Goal: Information Seeking & Learning: Understand process/instructions

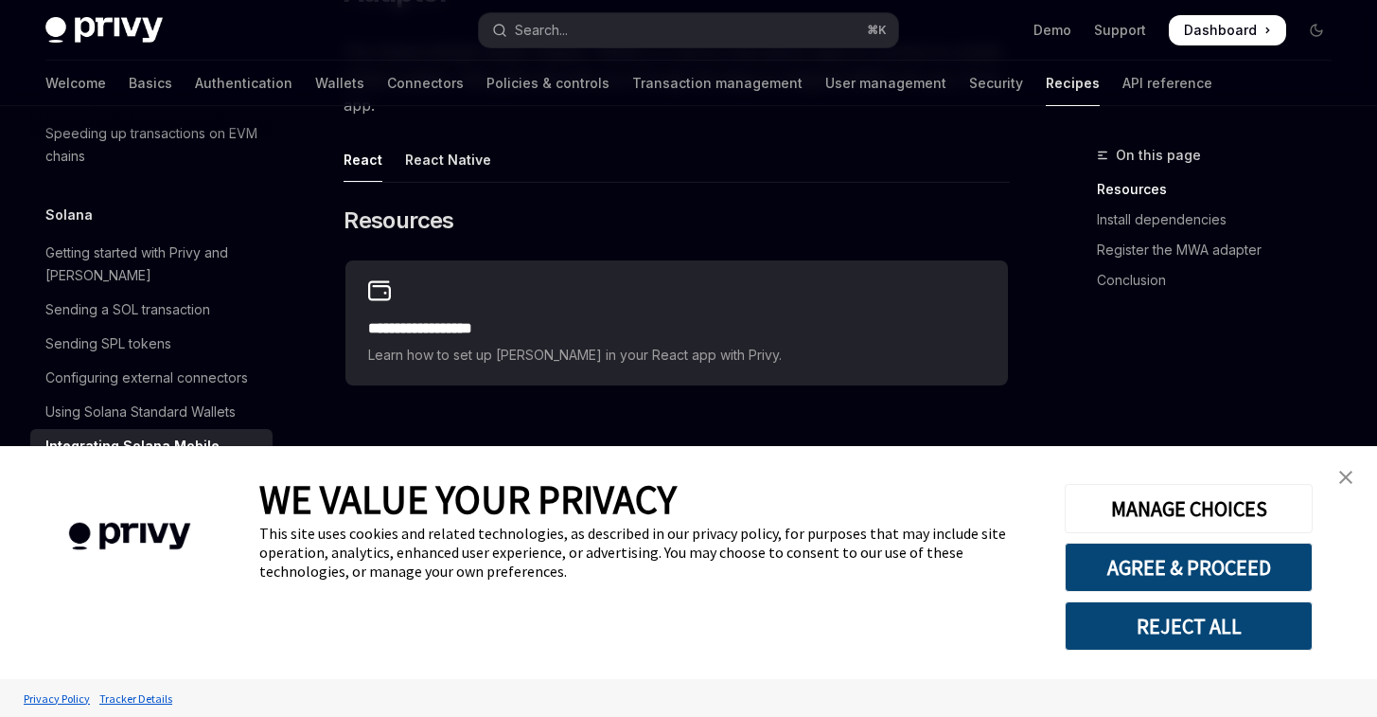
scroll to position [273, 0]
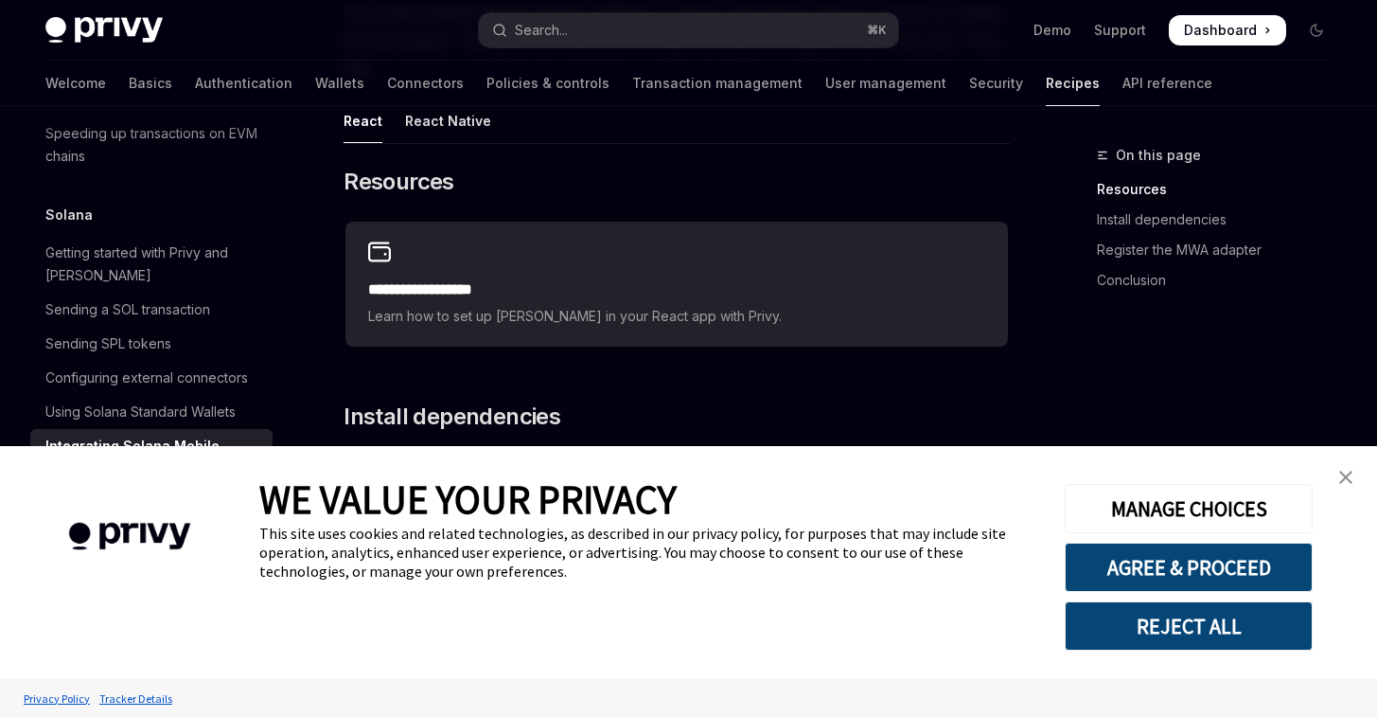
click at [1347, 478] on img "close banner" at bounding box center [1345, 476] width 13 height 13
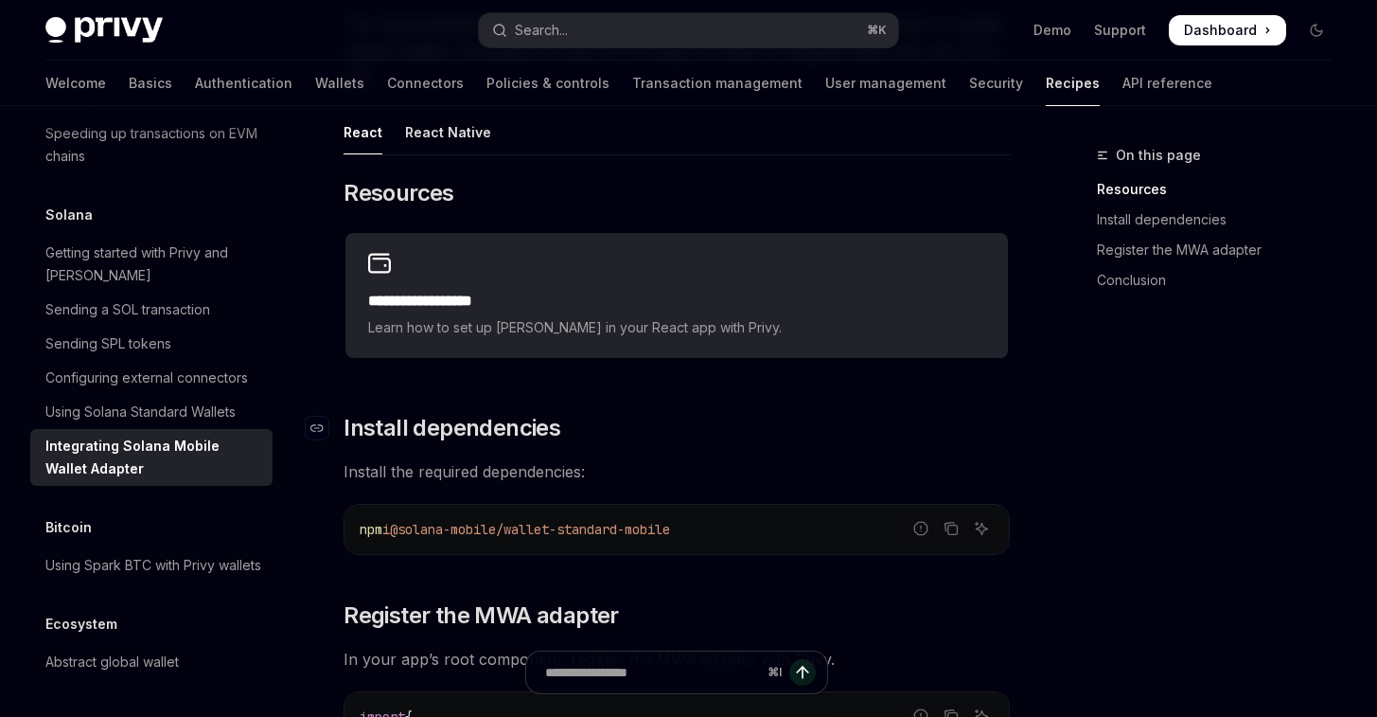
scroll to position [0, 0]
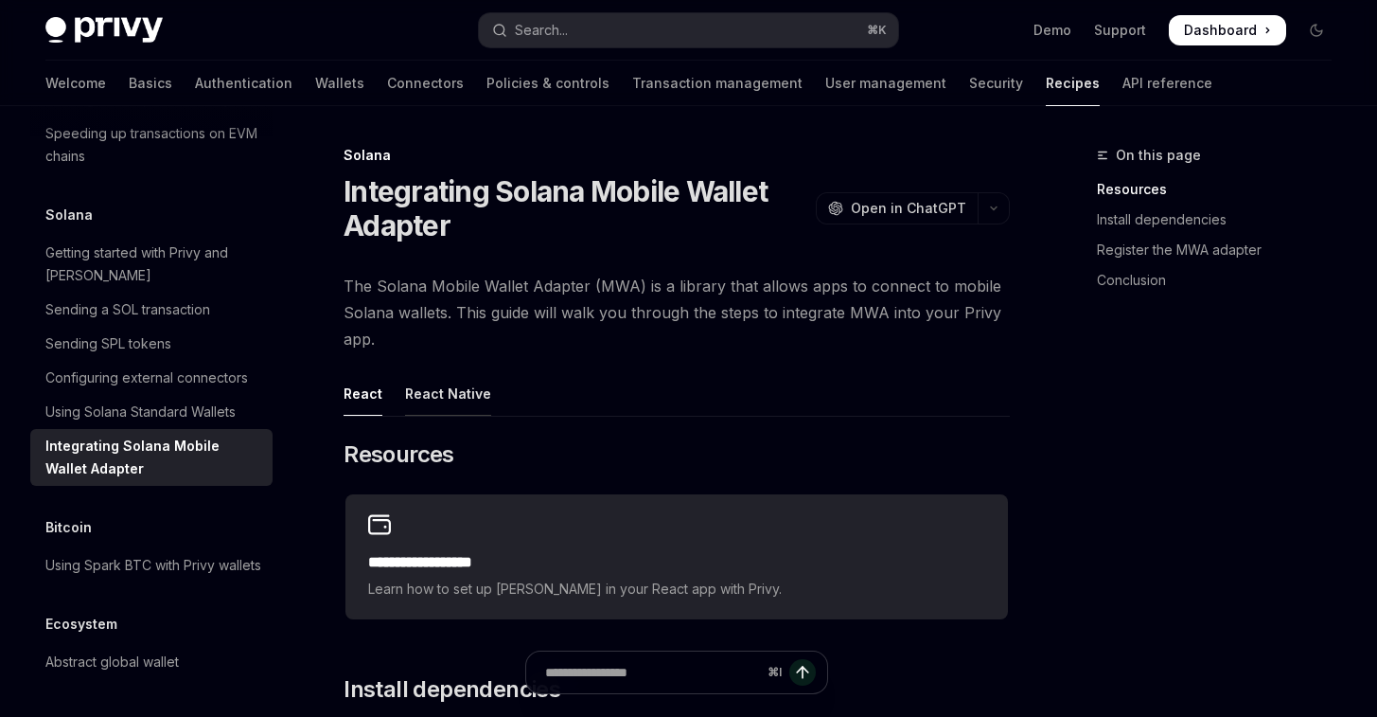
click at [419, 406] on div "React Native" at bounding box center [448, 393] width 86 height 44
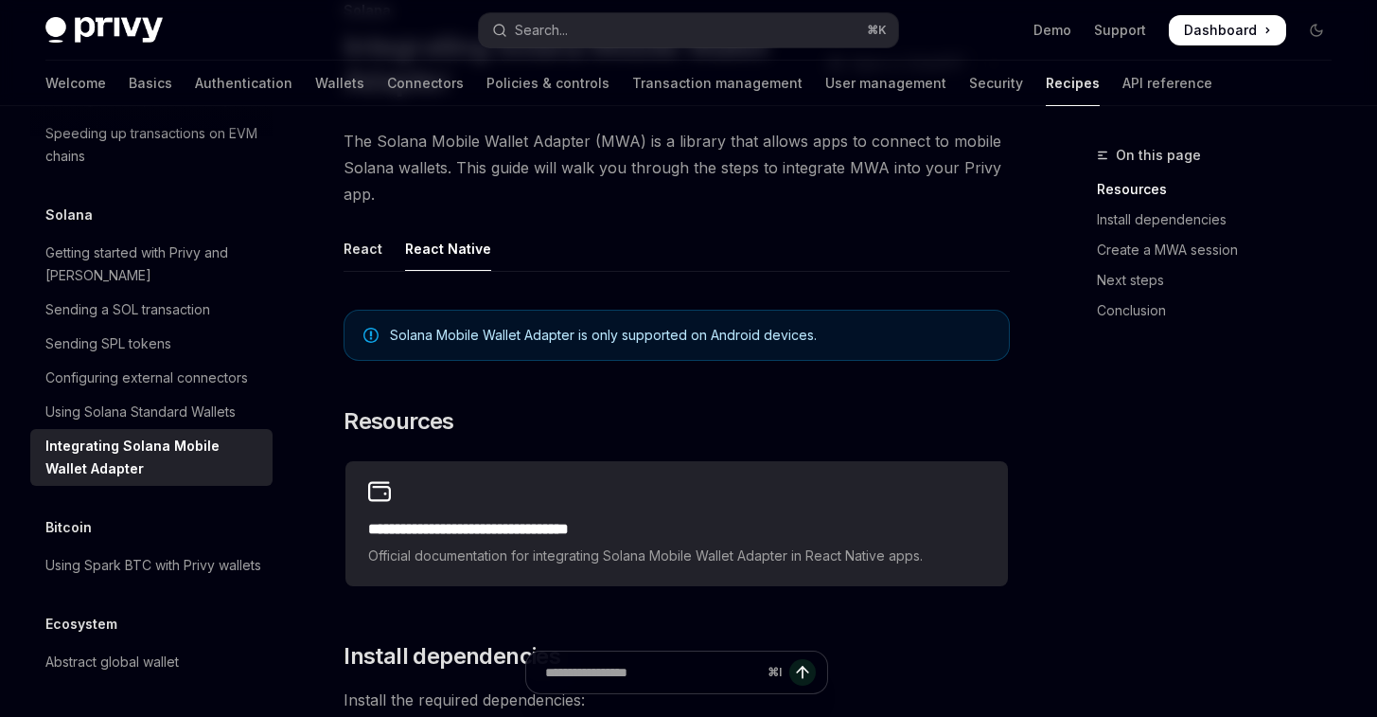
scroll to position [140, 0]
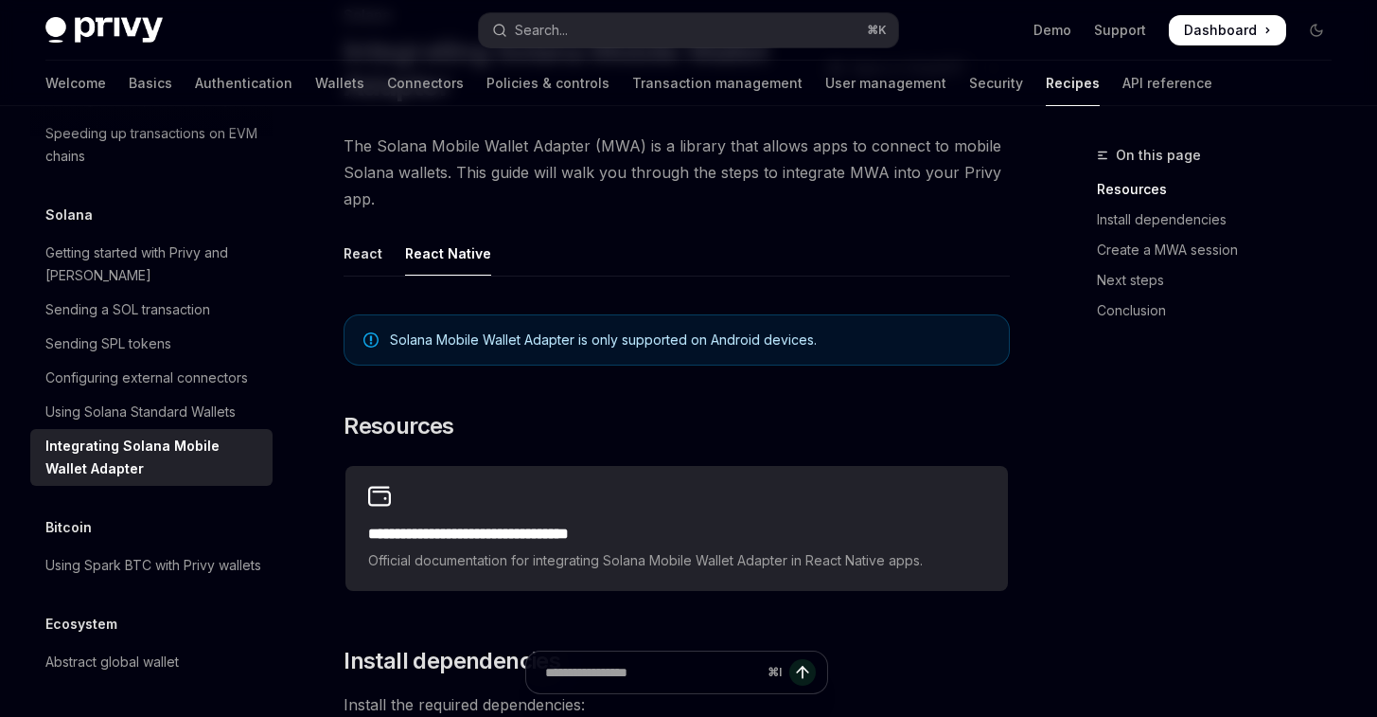
click at [353, 255] on div "React" at bounding box center [363, 253] width 39 height 44
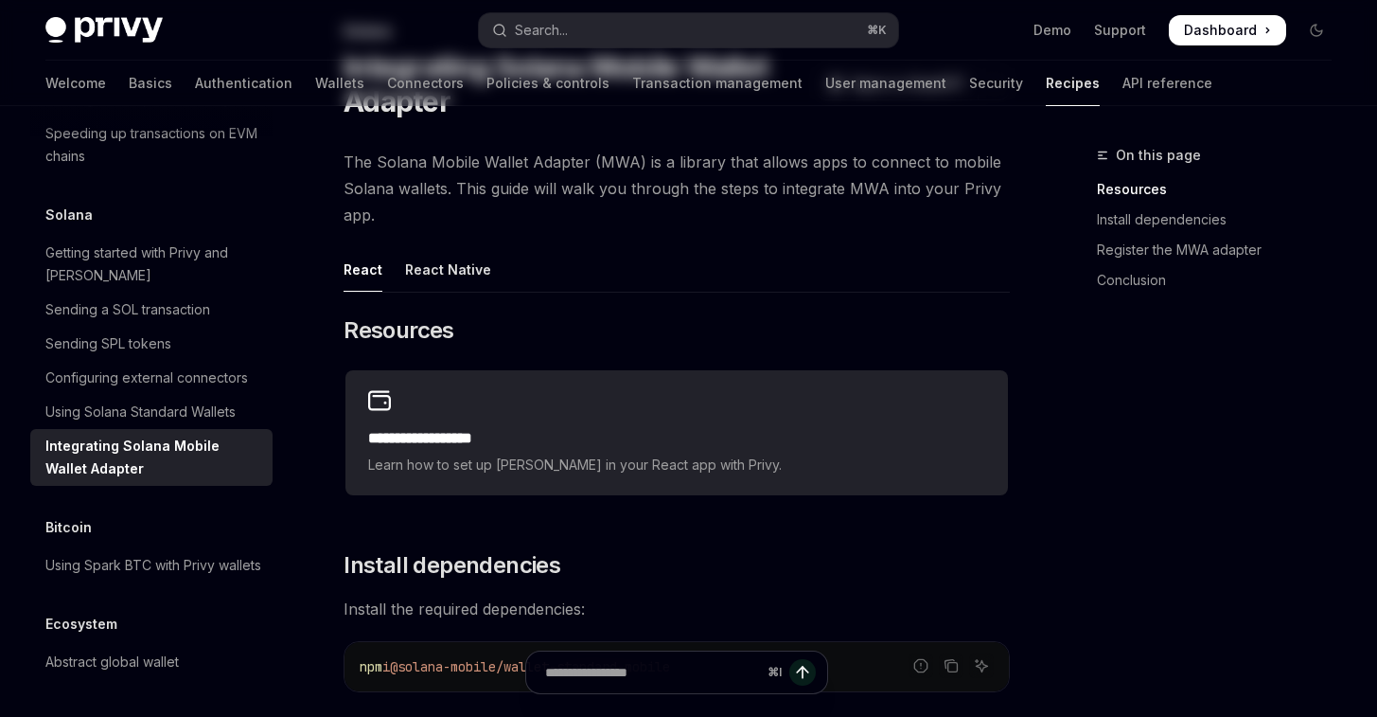
scroll to position [10, 0]
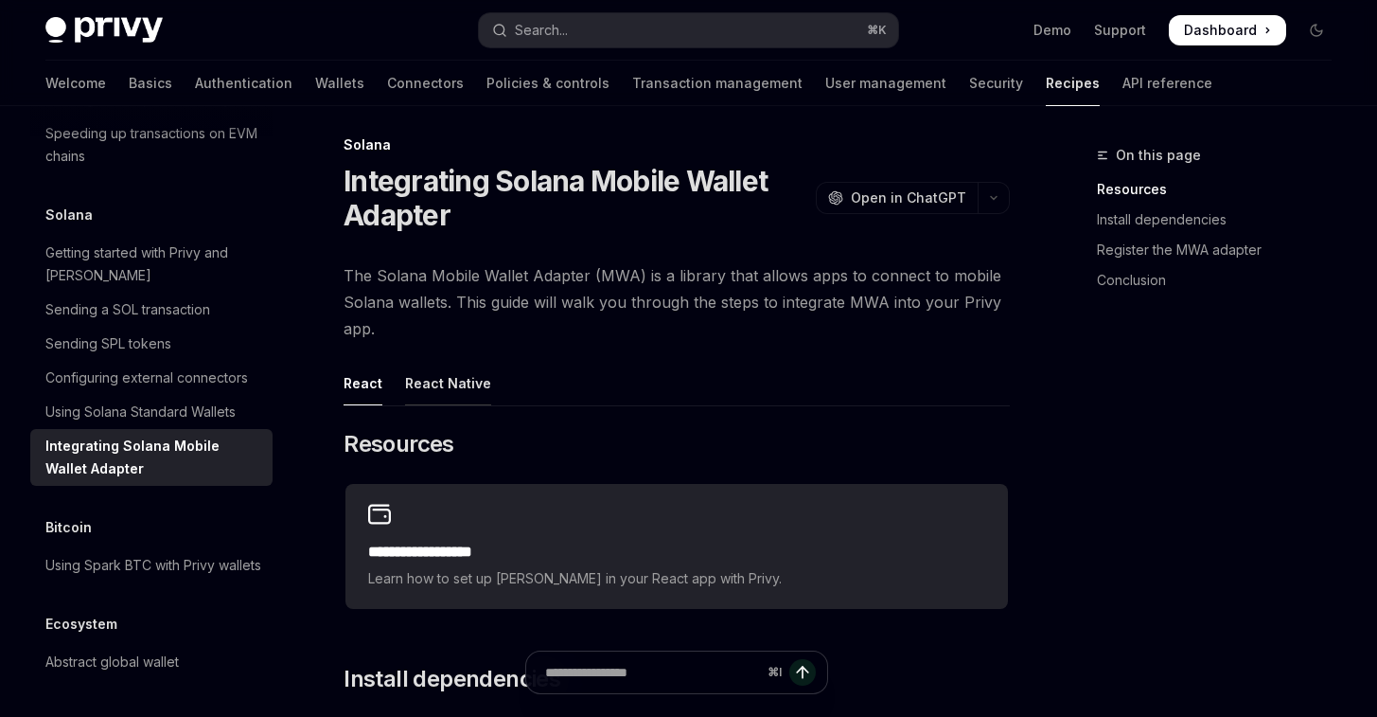
click at [453, 396] on div "React Native" at bounding box center [448, 383] width 86 height 44
type textarea "*"
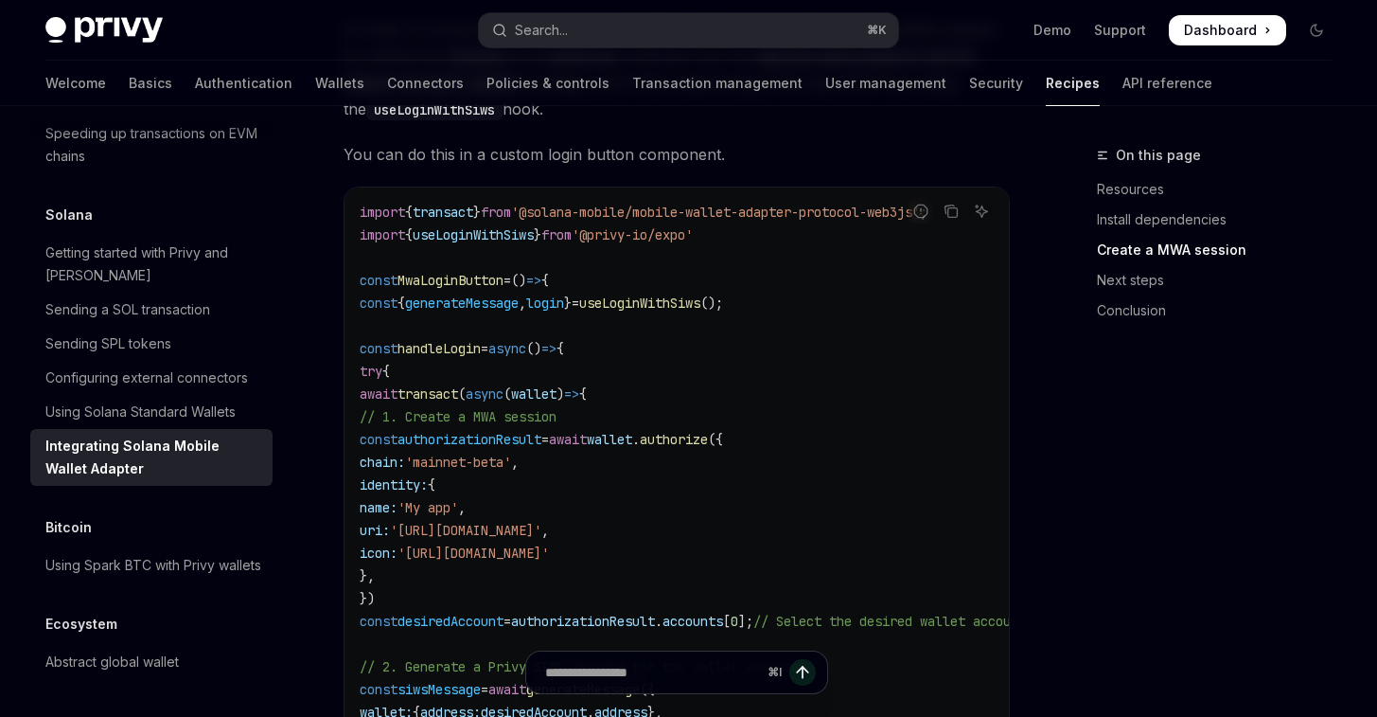
scroll to position [1003, 0]
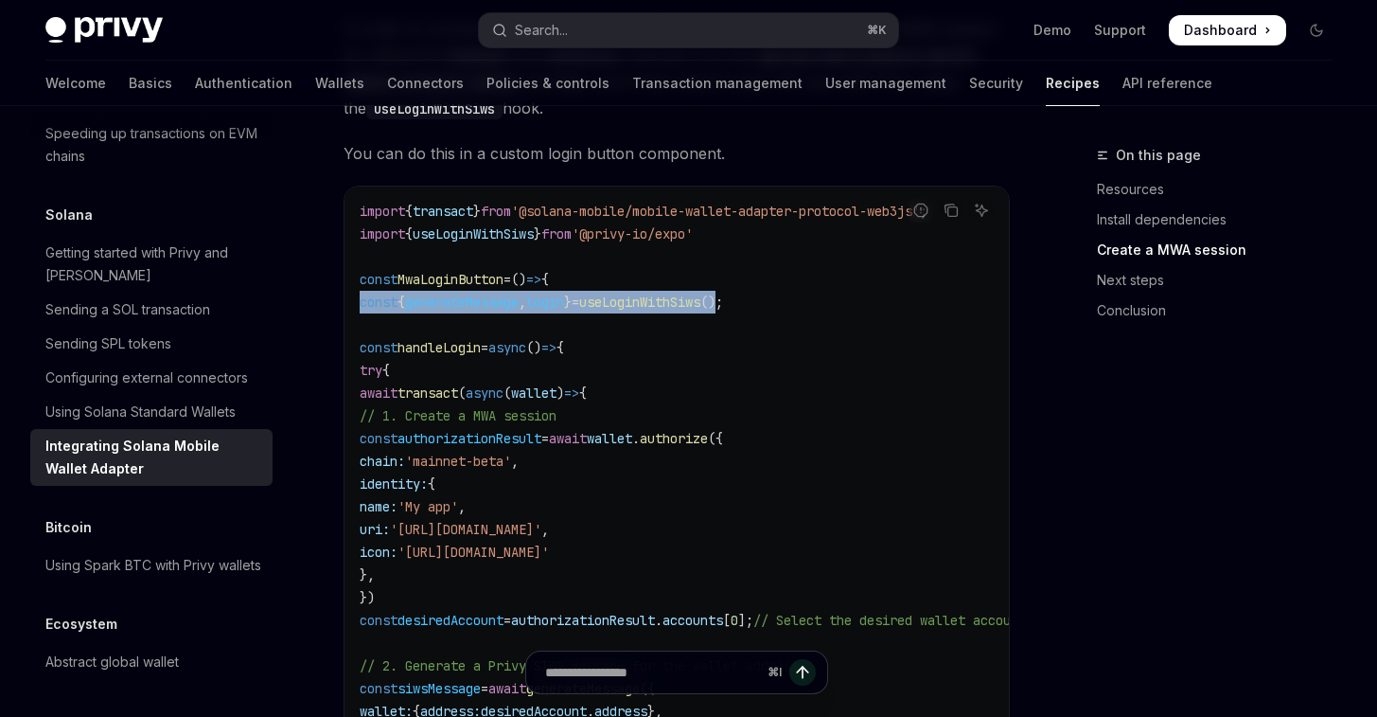
drag, startPoint x: 784, startPoint y: 308, endPoint x: 544, endPoint y: 324, distance: 240.0
click at [362, 308] on span "const { generateMessage , login } = useLoginWithSiws ();" at bounding box center [541, 301] width 363 height 17
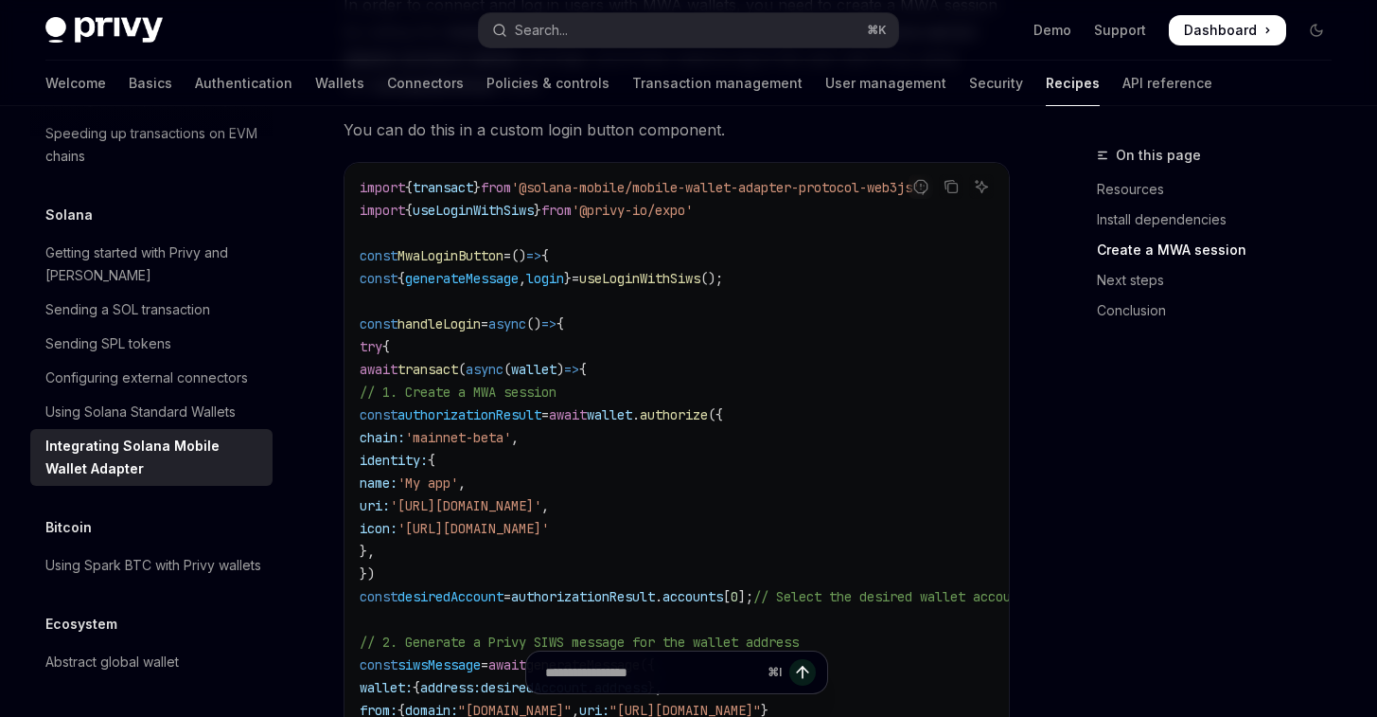
scroll to position [1081, 0]
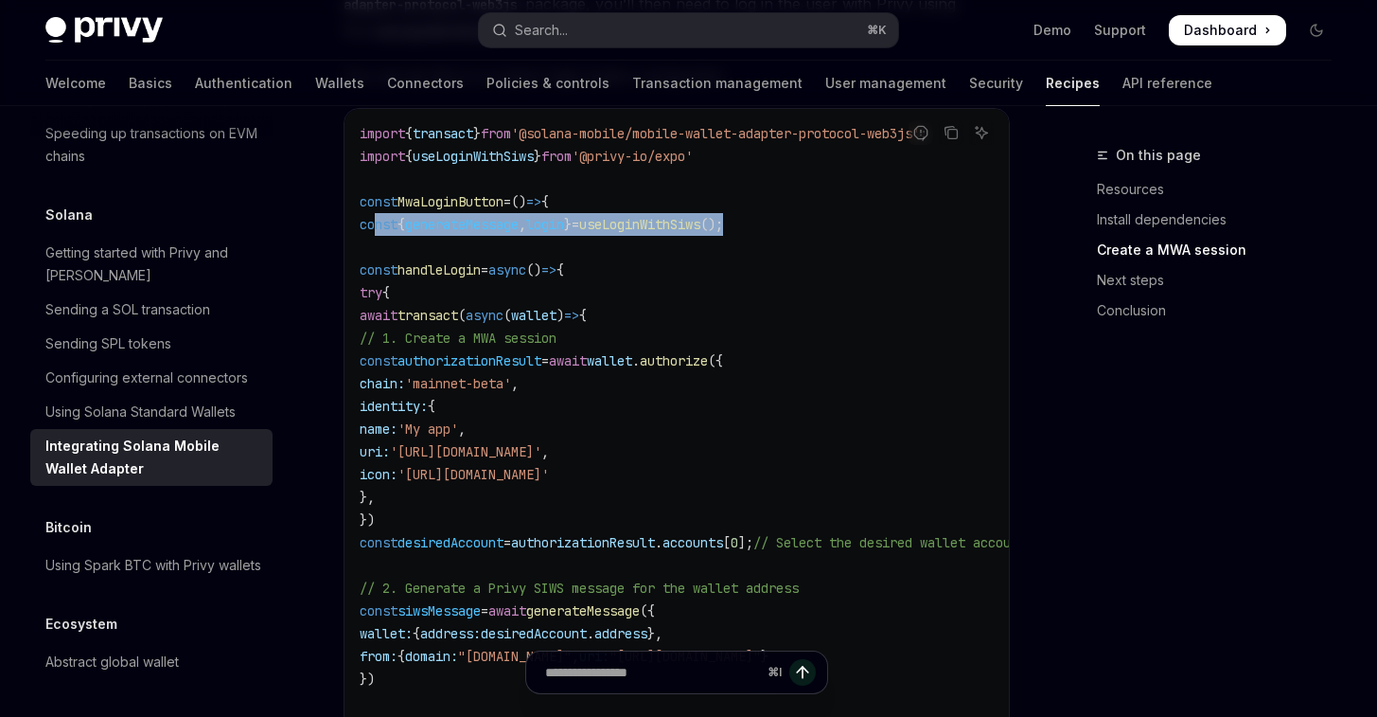
drag, startPoint x: 788, startPoint y: 228, endPoint x: 373, endPoint y: 241, distance: 414.8
click at [373, 241] on code "import { transact } from '@solana-mobile/mobile-wallet-adapter-protocol-web3js'…" at bounding box center [814, 667] width 909 height 1090
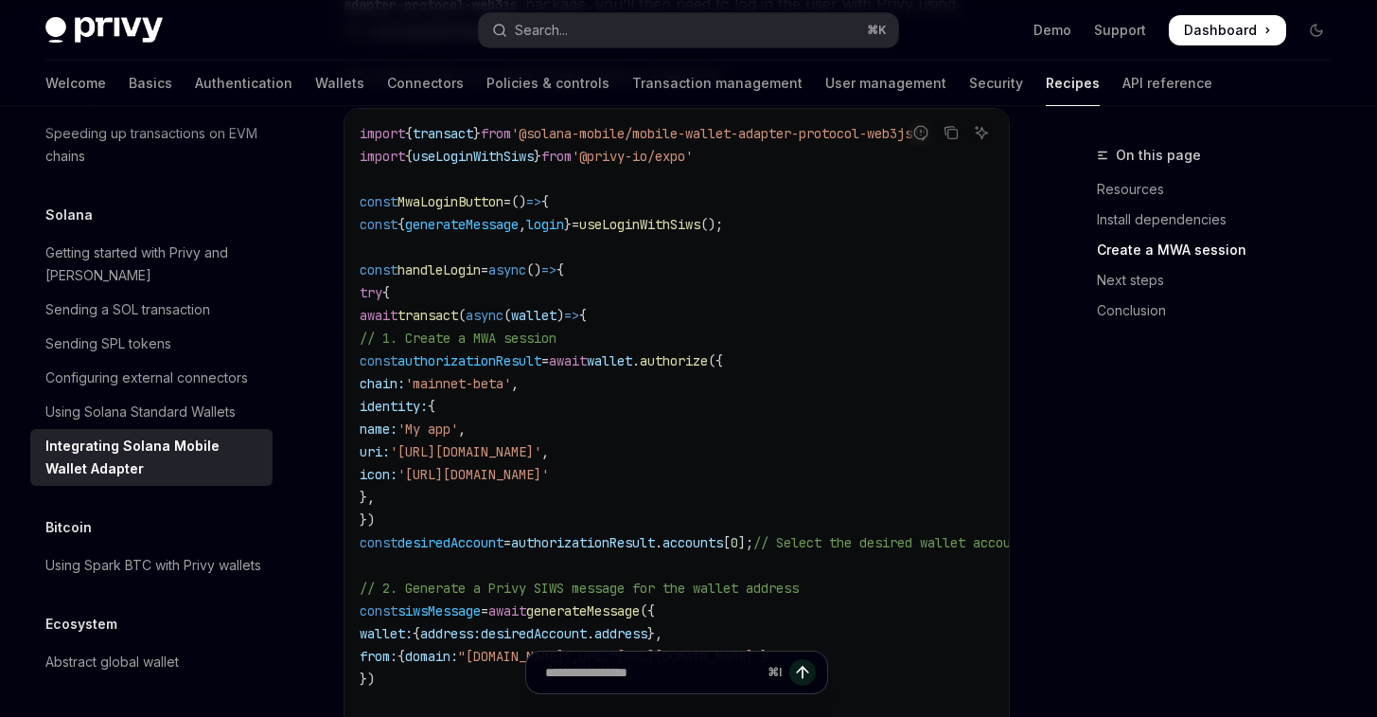
click at [832, 259] on code "import { transact } from '@solana-mobile/mobile-wallet-adapter-protocol-web3js'…" at bounding box center [814, 667] width 909 height 1090
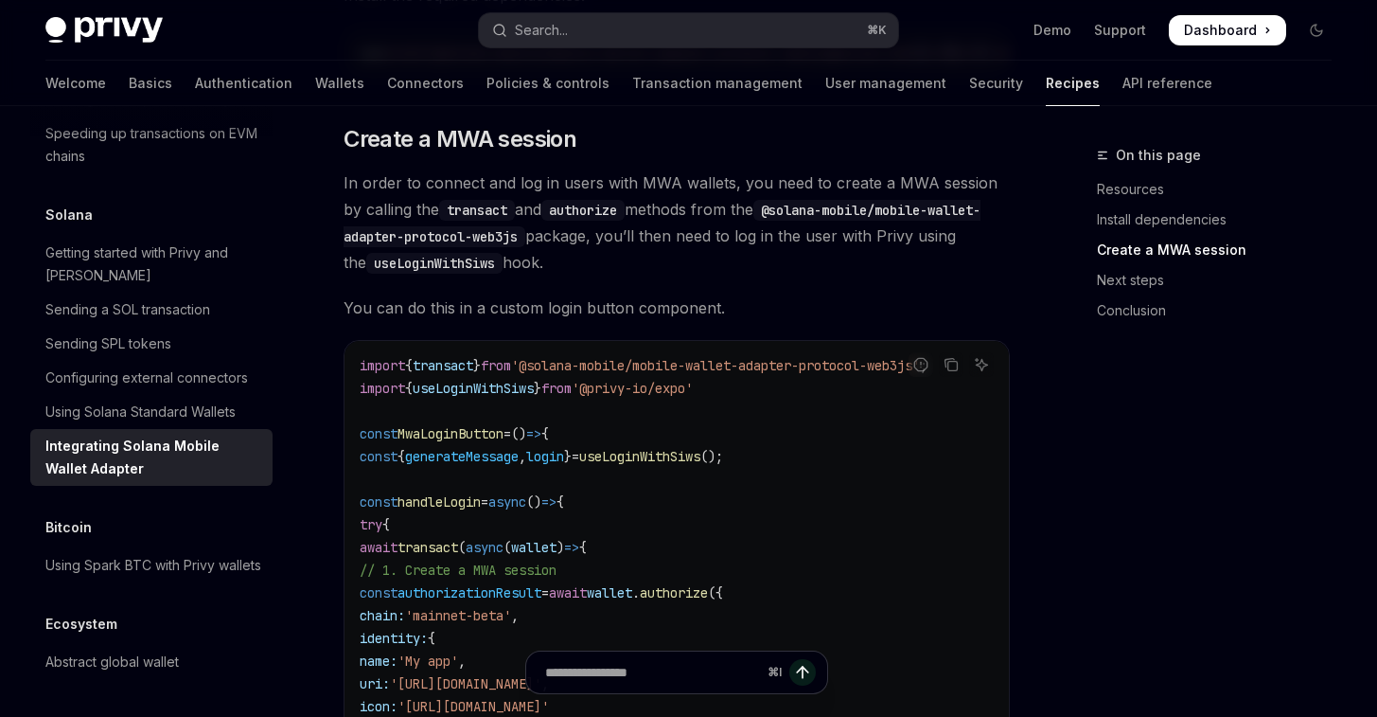
scroll to position [851, 0]
click at [693, 395] on span "'@privy-io/expo'" at bounding box center [632, 386] width 121 height 17
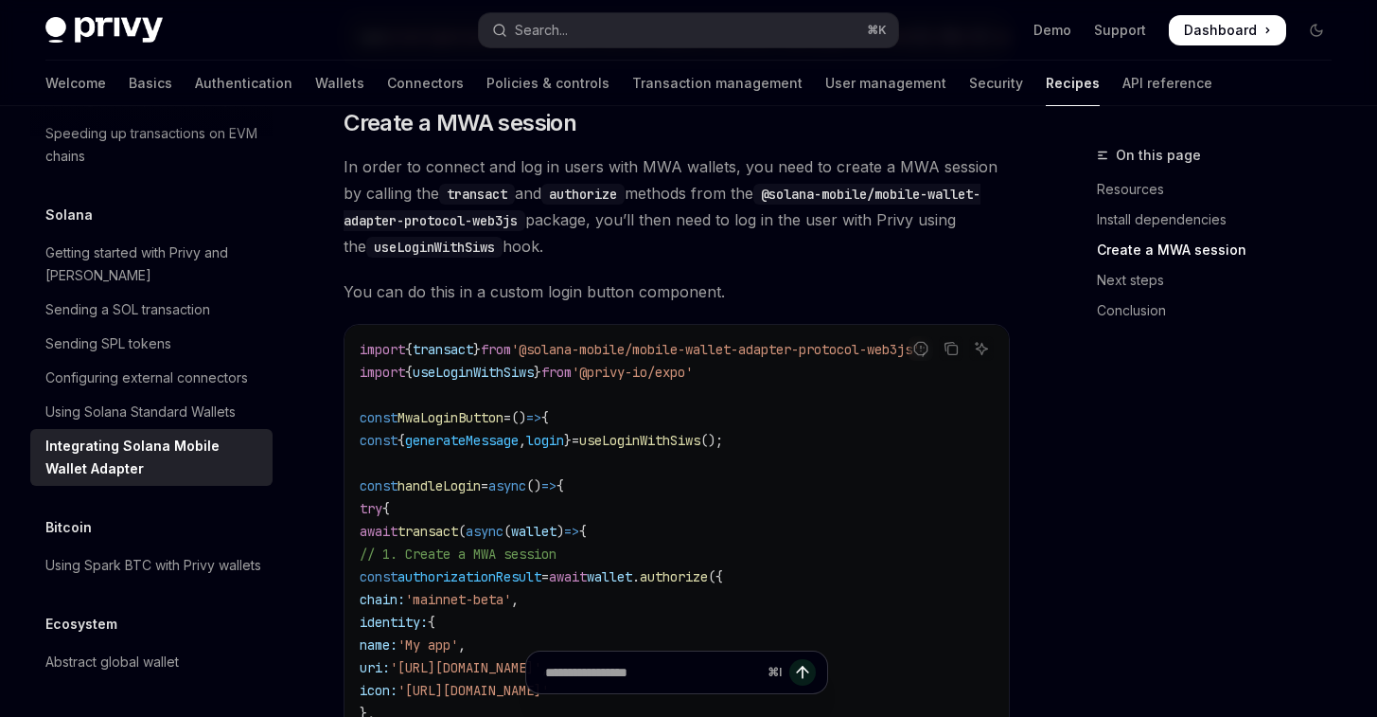
scroll to position [860, 0]
